Goal: Information Seeking & Learning: Learn about a topic

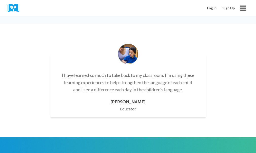
scroll to position [1694, 0]
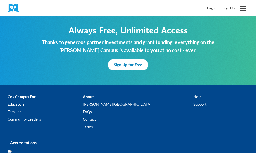
click at [22, 101] on link "Educators" at bounding box center [45, 105] width 75 height 8
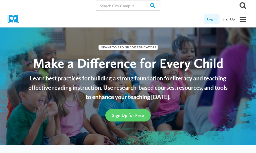
click at [210, 20] on link "Log In" at bounding box center [211, 19] width 15 height 10
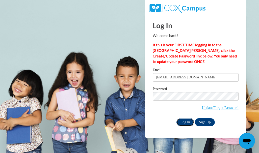
click at [183, 123] on input "Log In" at bounding box center [186, 123] width 18 height 8
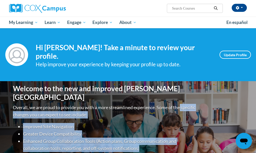
drag, startPoint x: 0, startPoint y: 0, endPoint x: 221, endPoint y: 139, distance: 260.7
click at [221, 139] on div "Welcome to the new and improved Cox Campus Overall, we are proud to provide you…" at bounding box center [127, 131] width 245 height 101
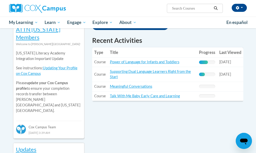
scroll to position [185, 0]
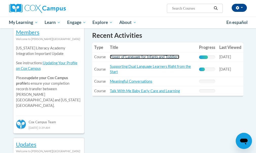
click at [157, 55] on link "Power of Language for Infants and Toddlers" at bounding box center [144, 57] width 69 height 4
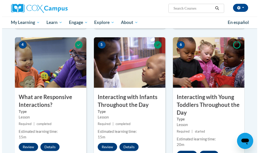
scroll to position [256, 0]
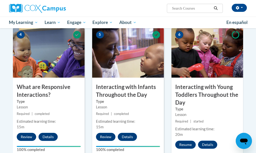
click at [208, 70] on img at bounding box center [207, 52] width 72 height 51
click at [184, 145] on button "Resume" at bounding box center [185, 145] width 20 height 8
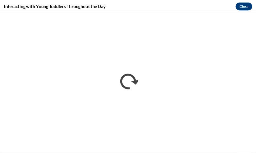
scroll to position [0, 0]
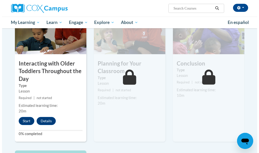
scroll to position [431, 0]
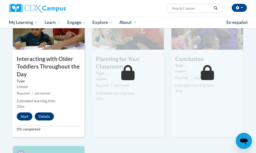
click at [25, 117] on button "Start" at bounding box center [25, 117] width 16 height 8
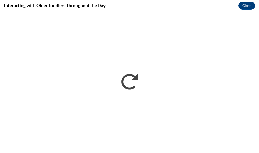
scroll to position [0, 0]
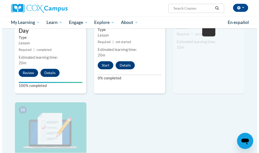
scroll to position [442, 0]
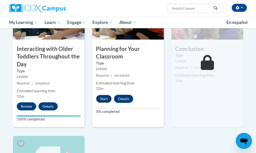
click at [99, 99] on button "Start" at bounding box center [104, 99] width 16 height 8
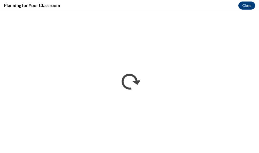
scroll to position [0, 0]
